Goal: Answer question/provide support

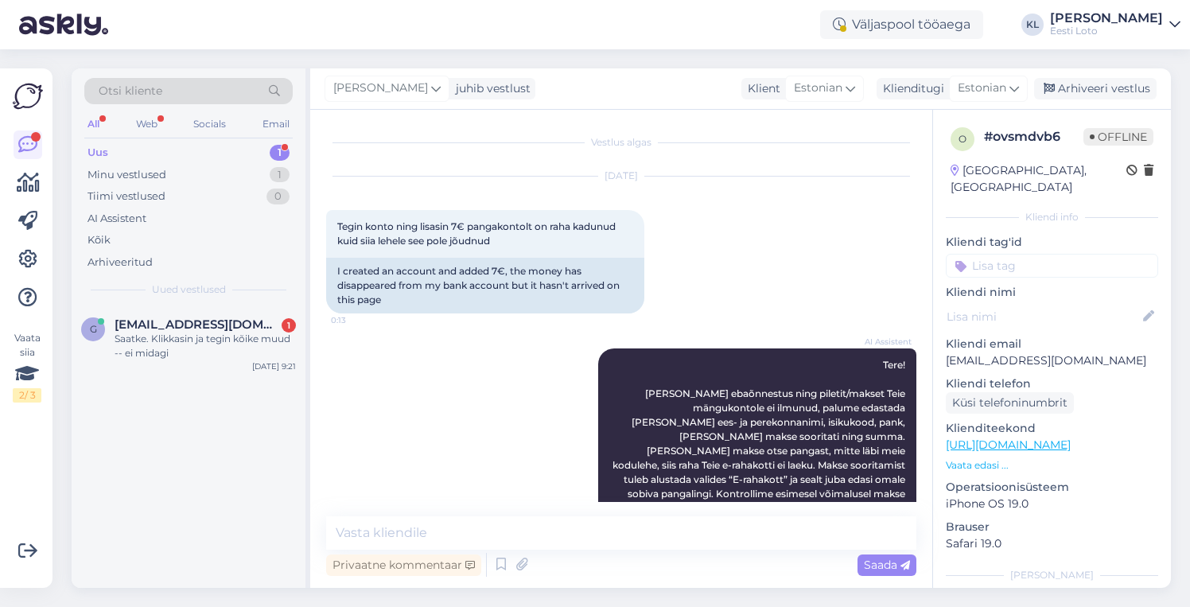
scroll to position [122, 0]
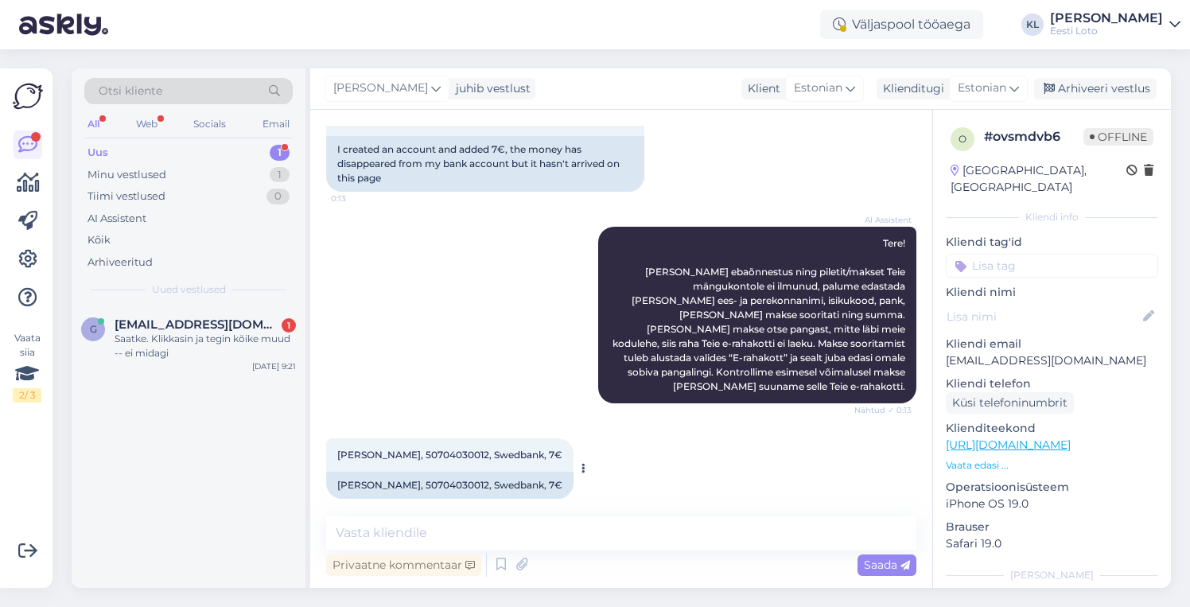
click at [467, 449] on span "[PERSON_NAME], 50704030012, Swedbank, 7€" at bounding box center [449, 455] width 225 height 12
copy span "50704030012"
click at [428, 542] on textarea at bounding box center [621, 532] width 590 height 33
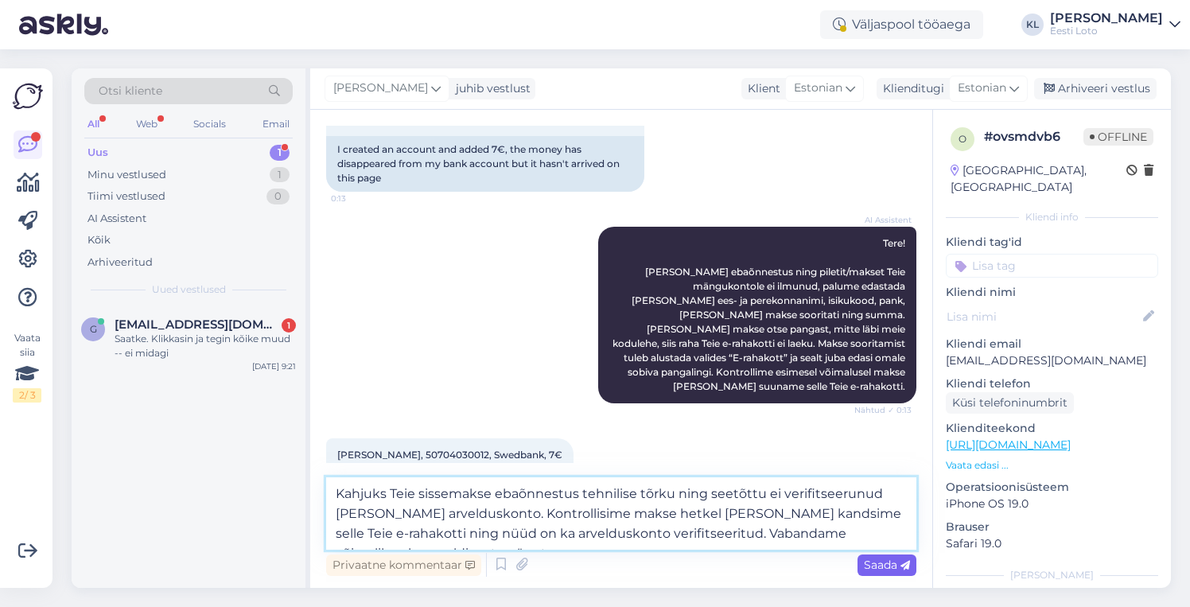
type textarea "Kahjuks Teie sissemakse ebaõnnestus tehnilise tõrku ning seetõttu ei verifitsee…"
click at [881, 564] on span "Saada" at bounding box center [887, 565] width 46 height 14
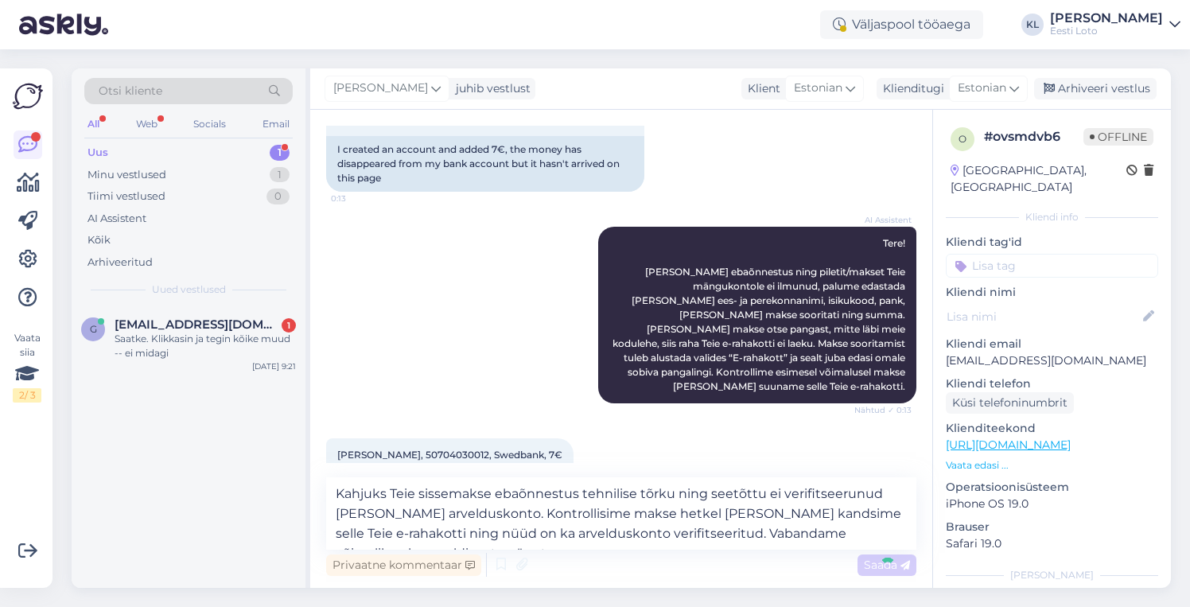
scroll to position [247, 0]
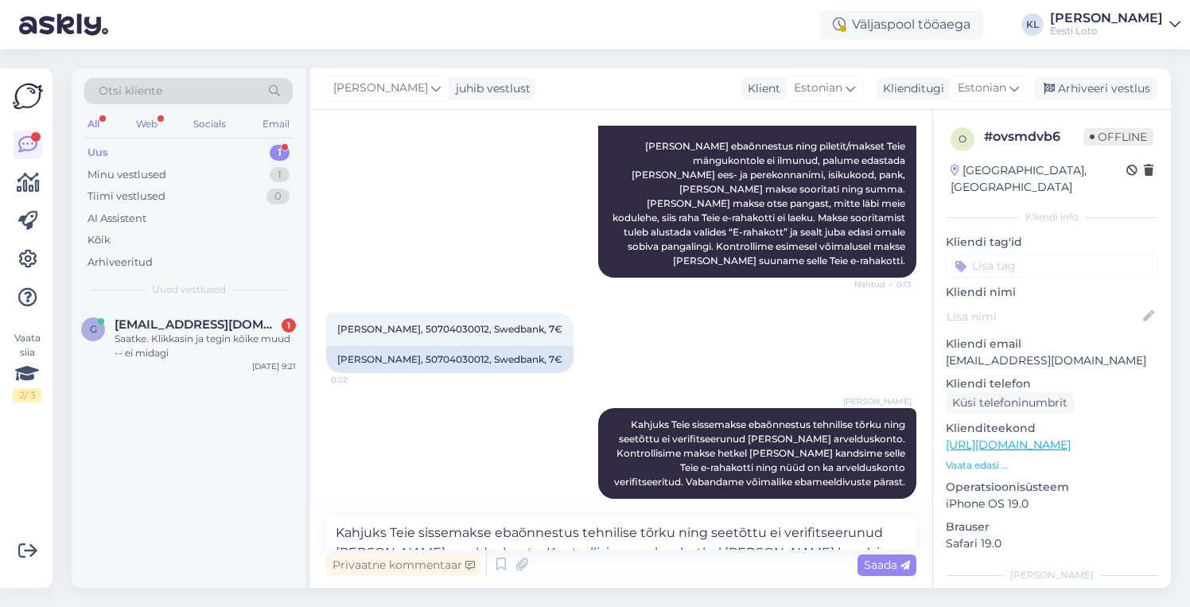
click at [1023, 254] on input at bounding box center [1052, 266] width 212 height 24
type input "iban"
click at [1073, 305] on span "iban kinnitamine" at bounding box center [1052, 310] width 80 height 10
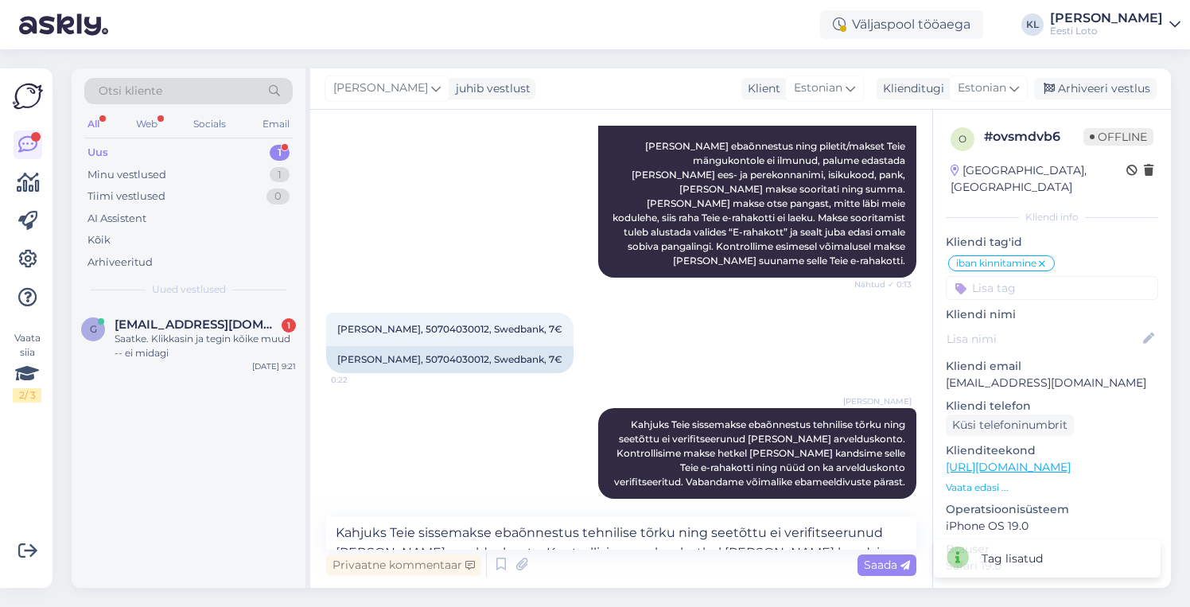
click at [1069, 284] on input at bounding box center [1052, 288] width 212 height 24
type input "e-raha"
click at [1060, 324] on div "E-rahakott" at bounding box center [1053, 332] width 68 height 16
click at [1104, 84] on div "Arhiveeri vestlus" at bounding box center [1095, 88] width 123 height 21
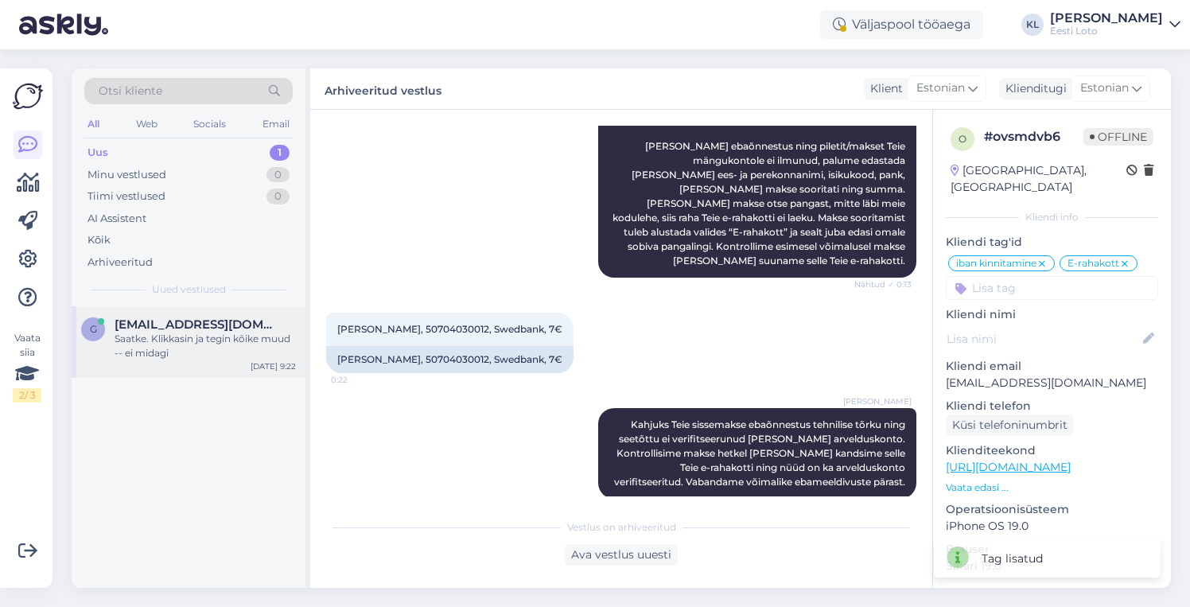
click at [217, 337] on div "Saatke. Klikkasin ja tegin kõike muud -- ei midagi" at bounding box center [205, 346] width 181 height 29
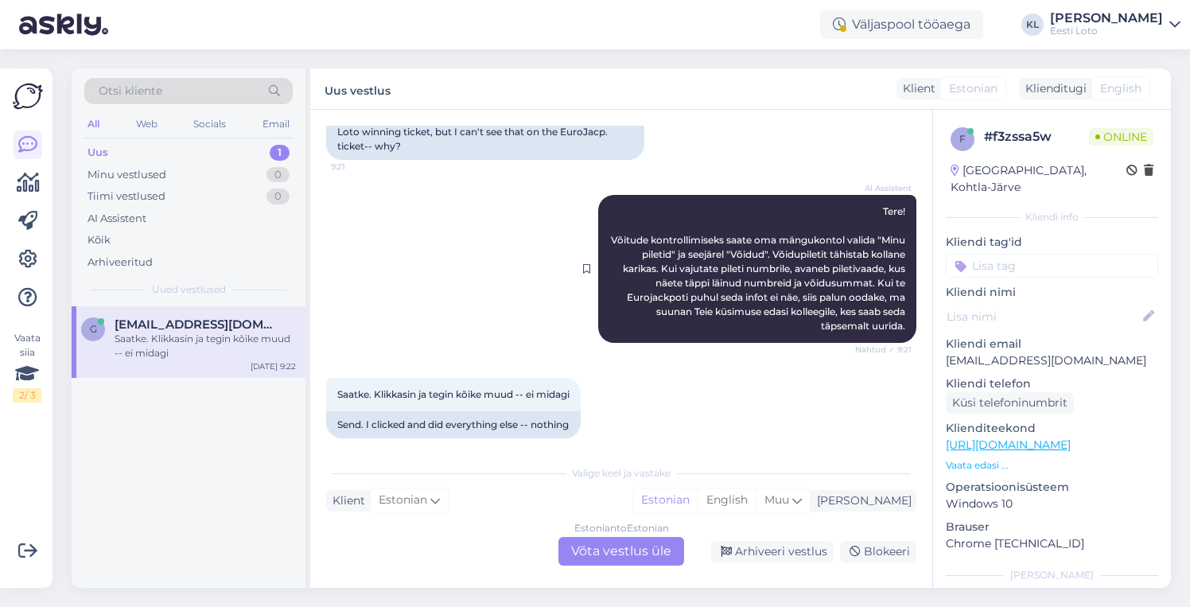
scroll to position [167, 0]
click at [602, 549] on div "Estonian to Estonian Võta vestlus üle" at bounding box center [622, 551] width 126 height 29
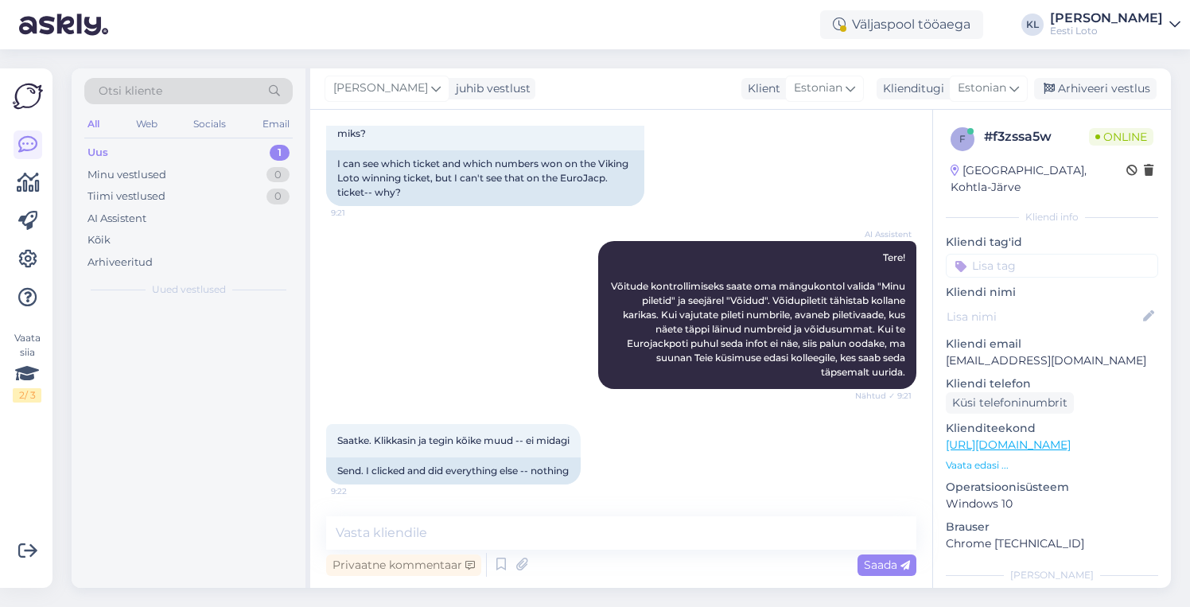
scroll to position [107, 0]
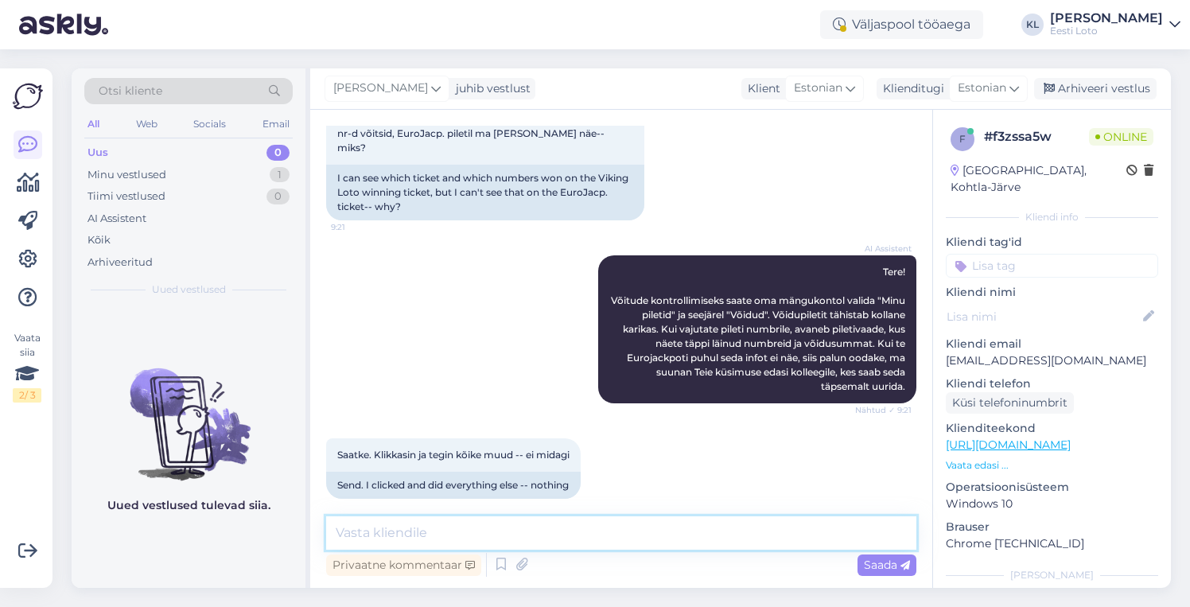
click at [553, 524] on textarea at bounding box center [621, 532] width 590 height 33
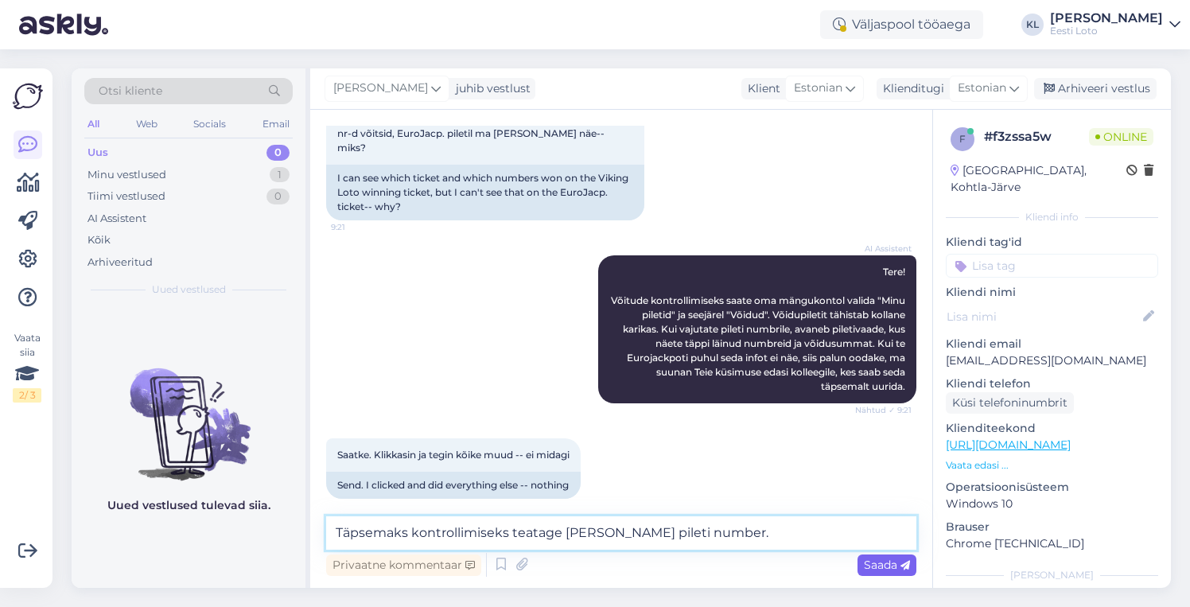
type textarea "Täpsemaks kontrollimiseks teatage [PERSON_NAME] pileti number."
click at [884, 559] on span "Saada" at bounding box center [887, 565] width 46 height 14
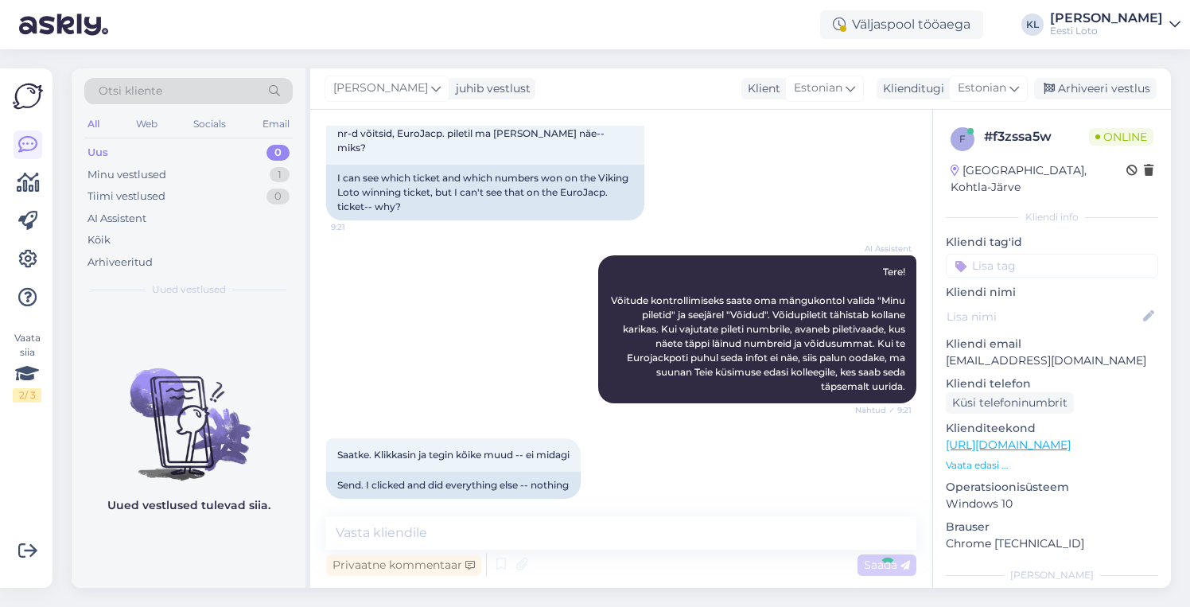
scroll to position [176, 0]
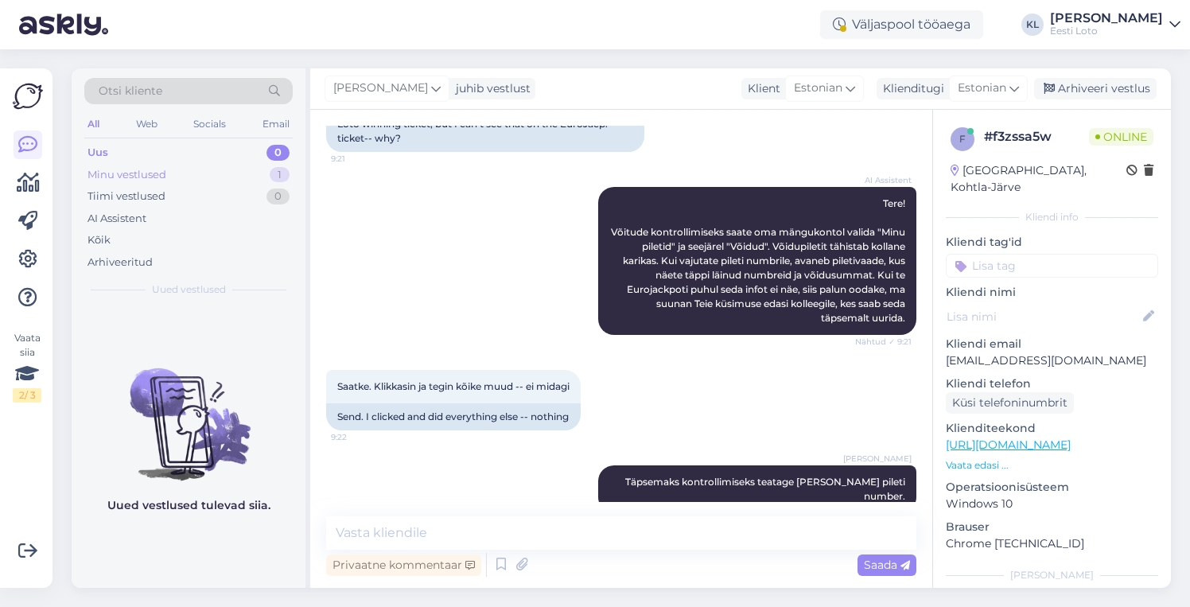
click at [221, 172] on div "Minu vestlused 1" at bounding box center [188, 175] width 208 height 22
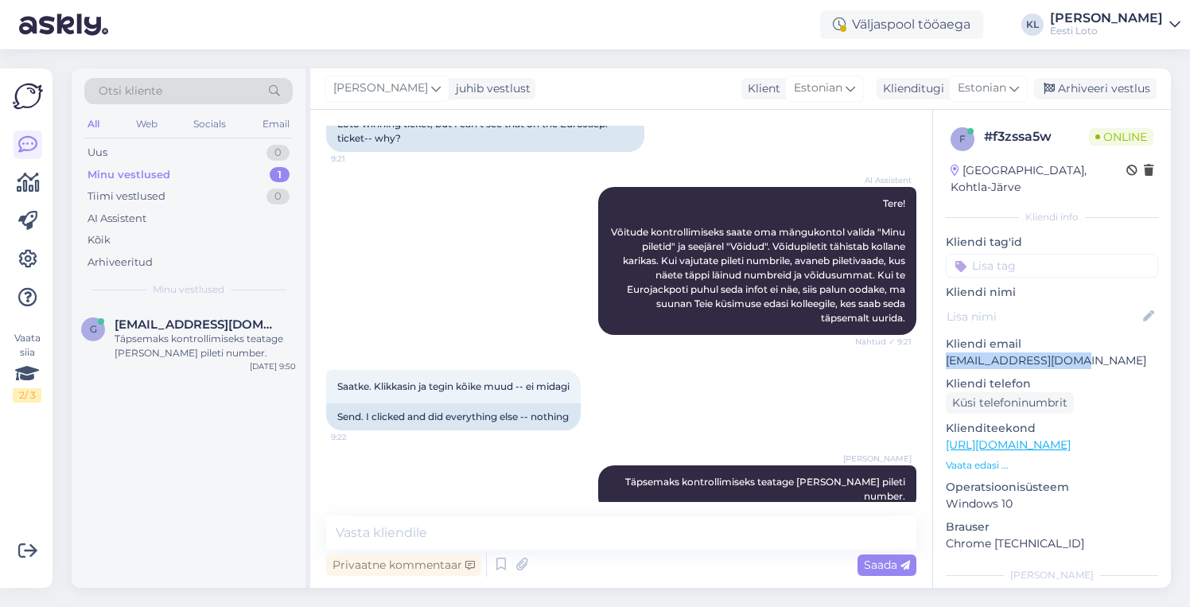
drag, startPoint x: 1076, startPoint y: 342, endPoint x: 944, endPoint y: 349, distance: 132.2
click at [944, 349] on div "f # f3zssa5w Online [GEOGRAPHIC_DATA], Kohtla-Järve Kliendi info Kliendi tag'id…" at bounding box center [1052, 445] width 238 height 671
copy p "[EMAIL_ADDRESS][DOMAIN_NAME]"
